Goal: Transaction & Acquisition: Book appointment/travel/reservation

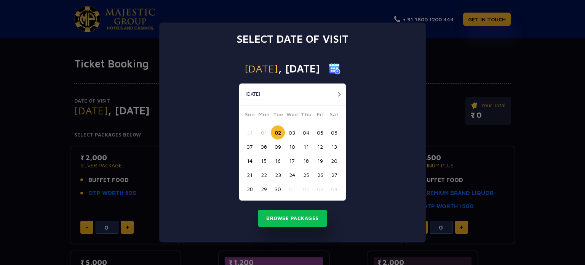
click at [305, 148] on button "11" at bounding box center [306, 146] width 14 height 14
click at [288, 214] on button "Browse Packages" at bounding box center [292, 218] width 69 height 18
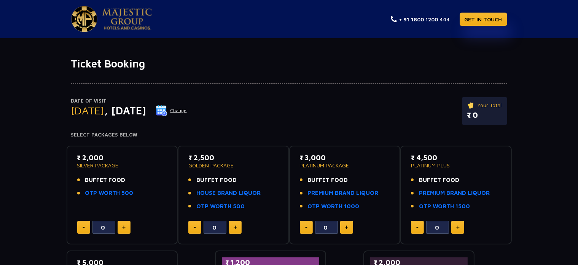
click at [257, 168] on div "₹ 2,500 GOLDEN PACKAGE BUFFET FOOD HOUSE BRAND LIQUOR OTP WORTH 500" at bounding box center [233, 183] width 90 height 63
drag, startPoint x: 257, startPoint y: 168, endPoint x: 251, endPoint y: 158, distance: 11.4
click at [251, 158] on p "₹ 2,500" at bounding box center [233, 157] width 90 height 10
click at [239, 225] on button at bounding box center [235, 226] width 13 height 13
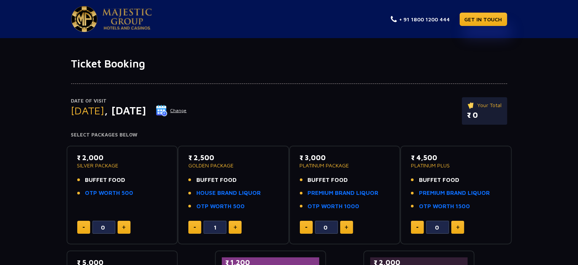
click at [239, 225] on button at bounding box center [235, 226] width 13 height 13
type input "4"
click at [126, 231] on button at bounding box center [124, 226] width 13 height 13
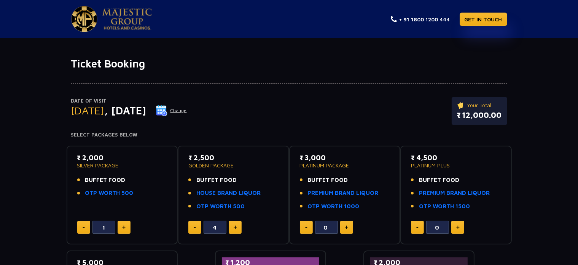
click at [85, 227] on button at bounding box center [83, 226] width 13 height 13
type input "0"
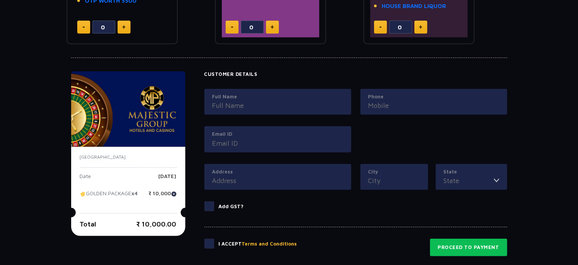
scroll to position [298, 0]
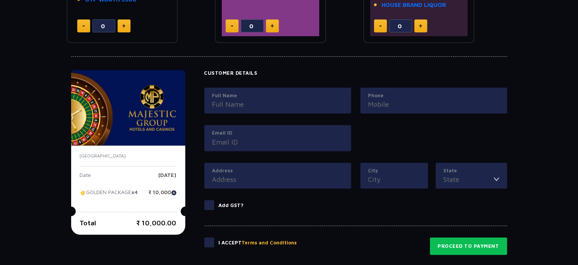
click at [210, 242] on span at bounding box center [209, 242] width 10 height 10
click at [0, 0] on input "checkbox" at bounding box center [0, 0] width 0 height 0
click at [258, 102] on input "Full Name" at bounding box center [277, 104] width 131 height 10
type input "Vishal"
type input "9014705128"
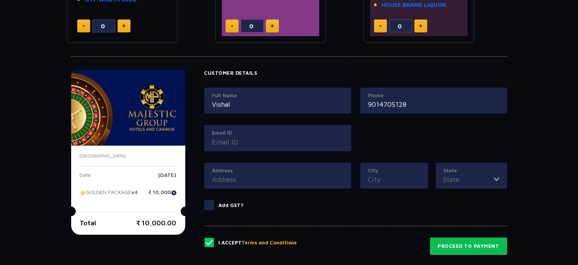
type input "[STREET_ADDRESS][PERSON_NAME][PERSON_NAME]"
type input "[GEOGRAPHIC_DATA]"
type input "india"
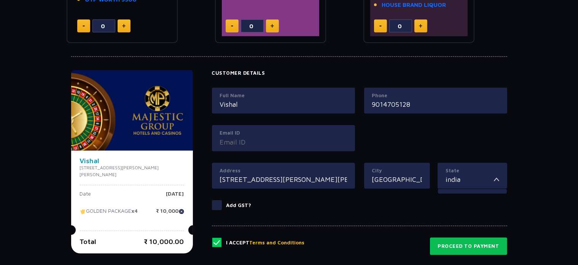
click at [284, 143] on input "Email ID" at bounding box center [283, 142] width 127 height 10
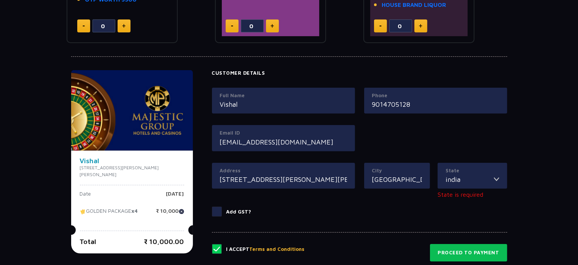
type input "[EMAIL_ADDRESS][DOMAIN_NAME]"
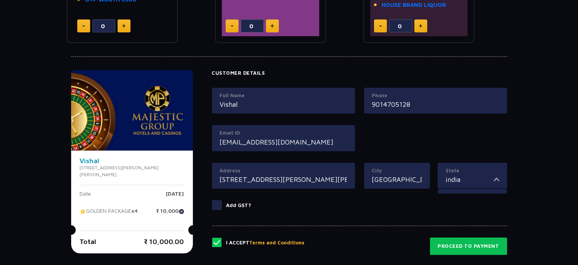
click at [474, 182] on input "india" at bounding box center [470, 179] width 48 height 10
type input "i"
click at [463, 200] on li "Telangana" at bounding box center [472, 197] width 69 height 10
type input "Telangana"
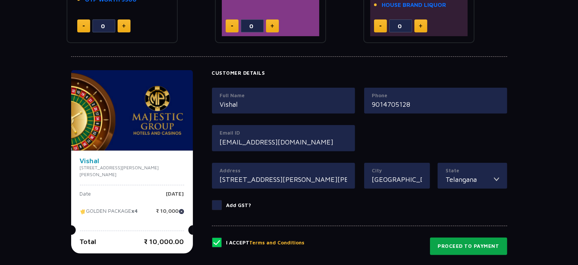
click at [478, 240] on button "Proceed to Payment" at bounding box center [468, 246] width 77 height 18
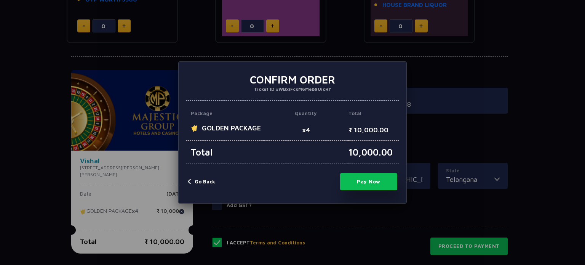
click at [383, 187] on button "Pay Now" at bounding box center [368, 181] width 57 height 17
